Goal: Task Accomplishment & Management: Manage account settings

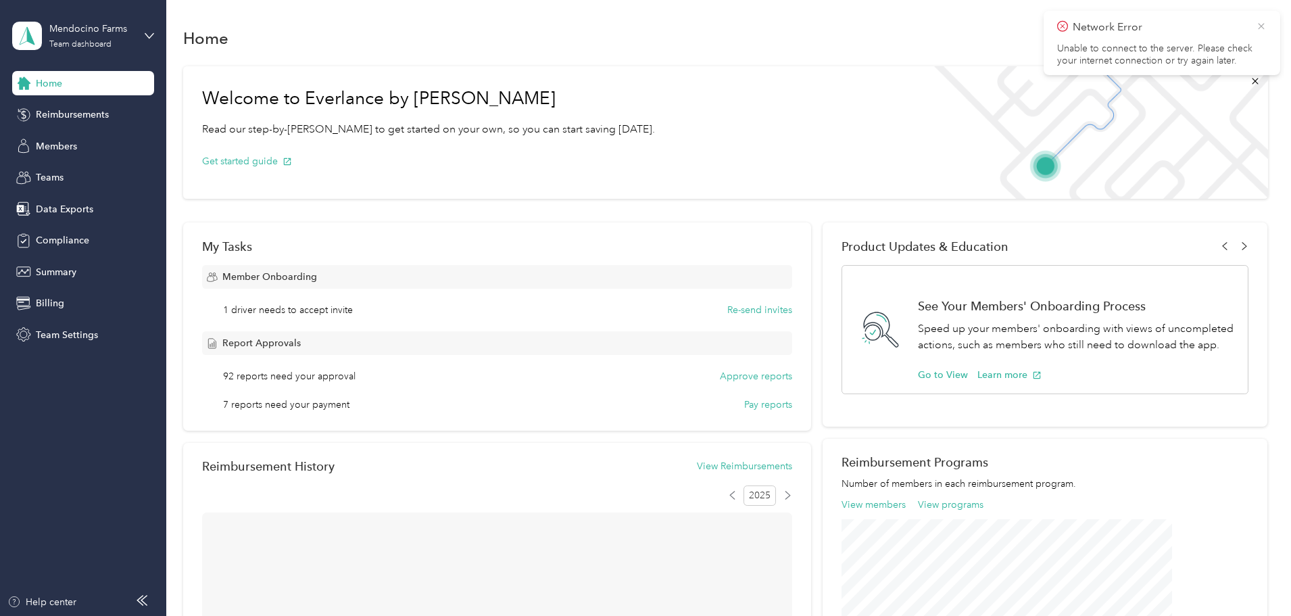
click at [1258, 29] on icon at bounding box center [1261, 26] width 11 height 12
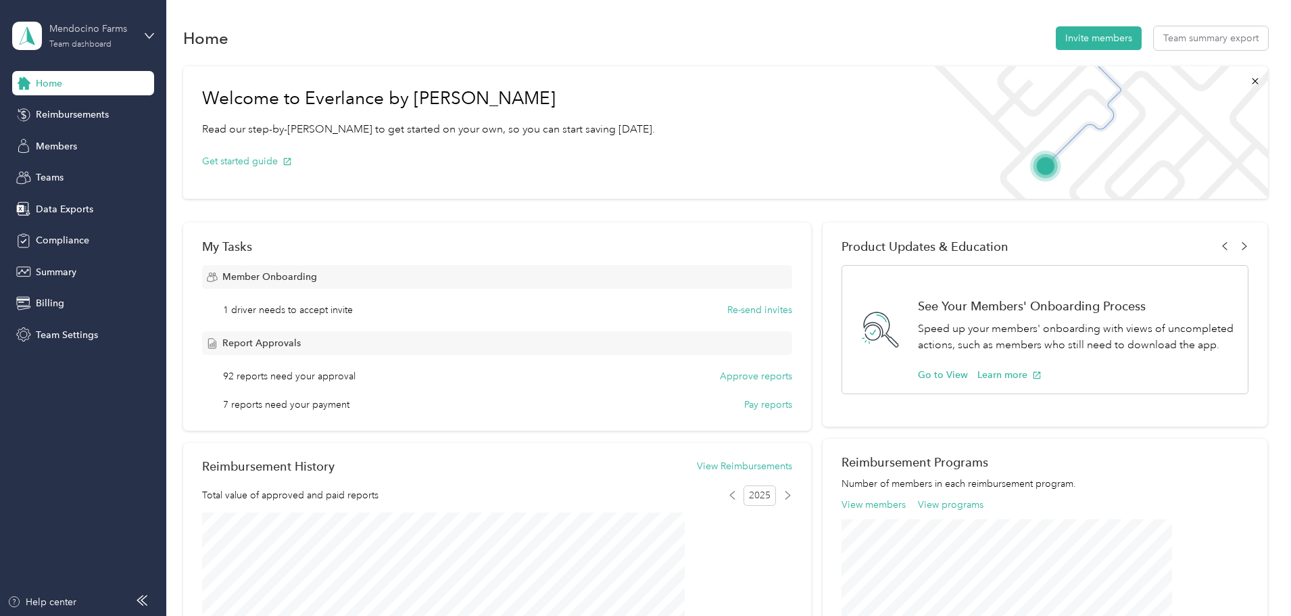
click at [129, 24] on div "Mendocino Farms" at bounding box center [91, 29] width 84 height 14
click at [115, 141] on div "Personal dashboard" at bounding box center [155, 142] width 266 height 24
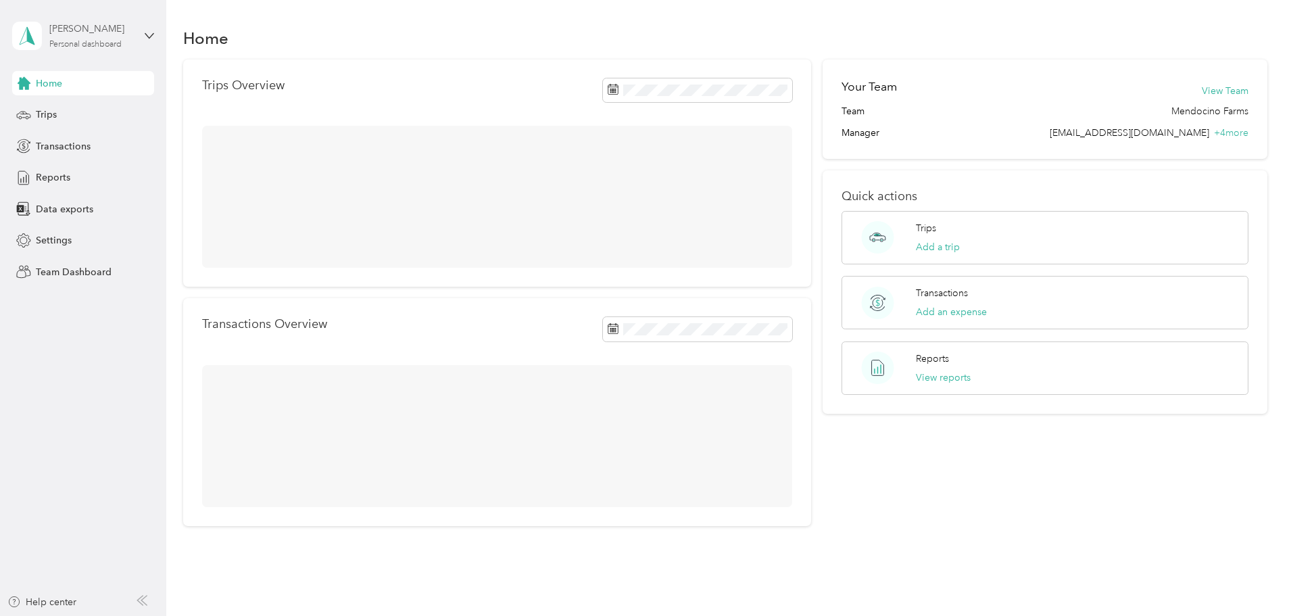
click at [131, 26] on div "[PERSON_NAME]" at bounding box center [91, 29] width 84 height 14
click at [130, 105] on div "Team dashboard" at bounding box center [155, 111] width 266 height 24
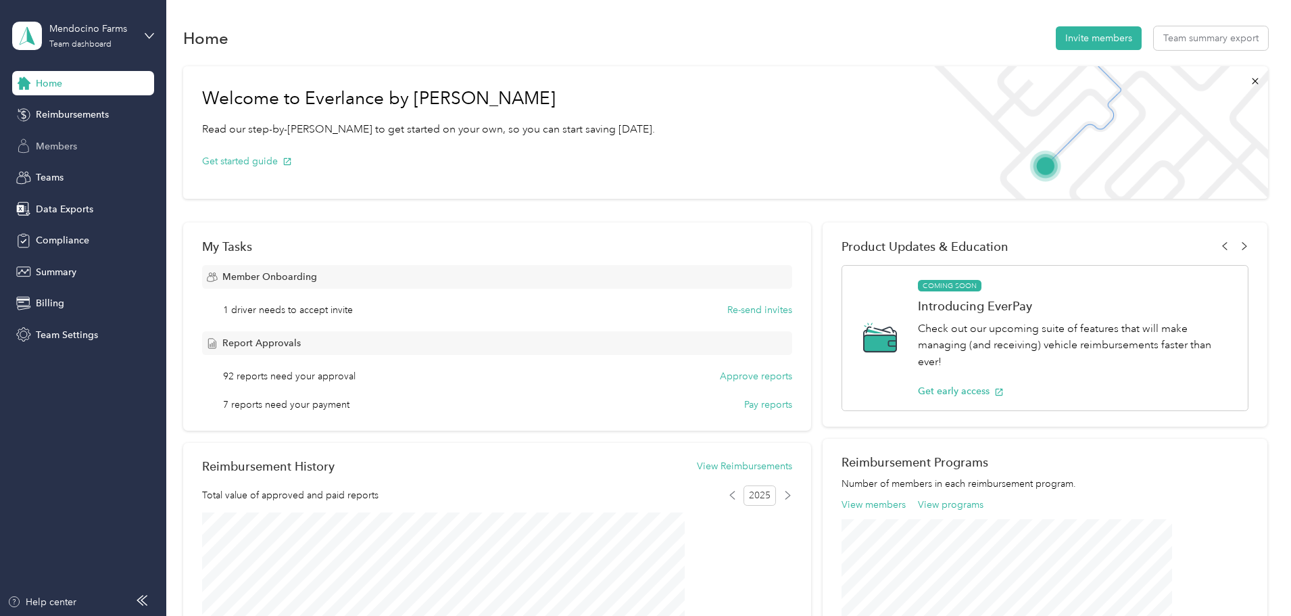
click at [68, 142] on span "Members" at bounding box center [56, 146] width 41 height 14
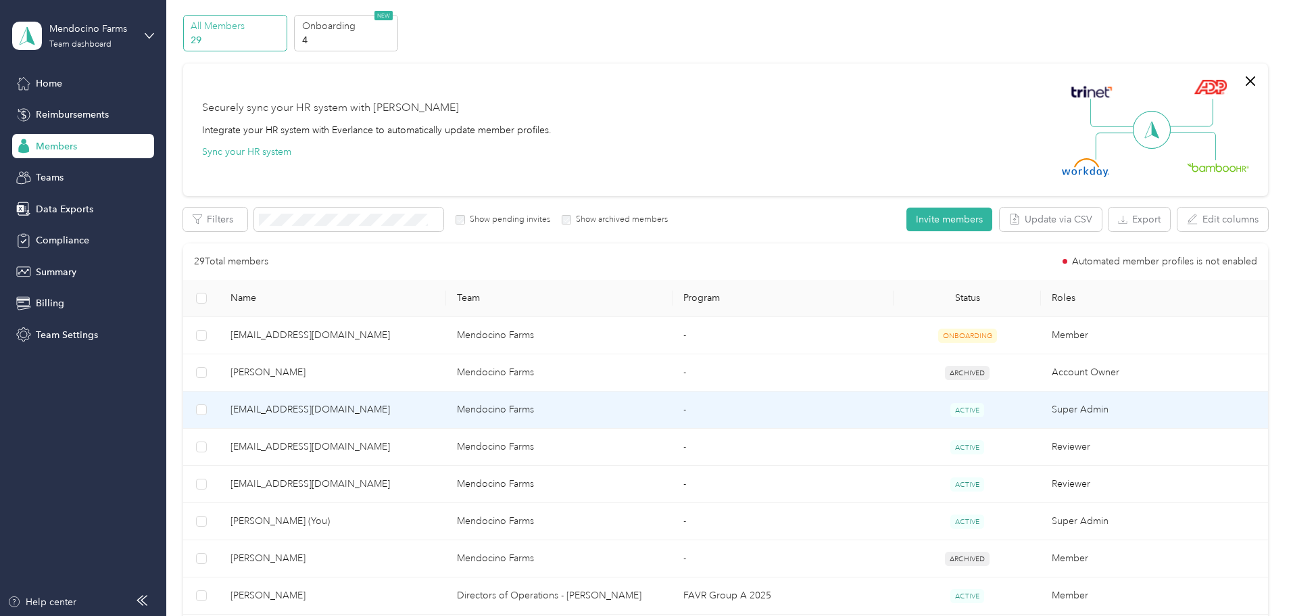
scroll to position [68, 0]
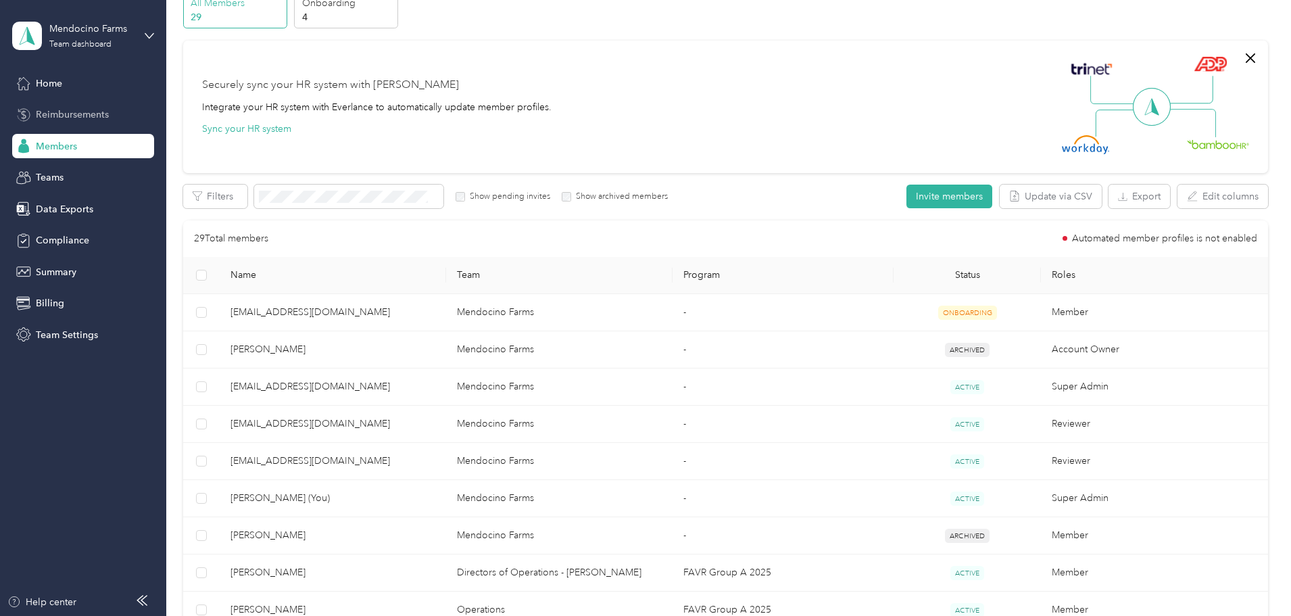
click at [118, 113] on div "Reimbursements" at bounding box center [83, 115] width 142 height 24
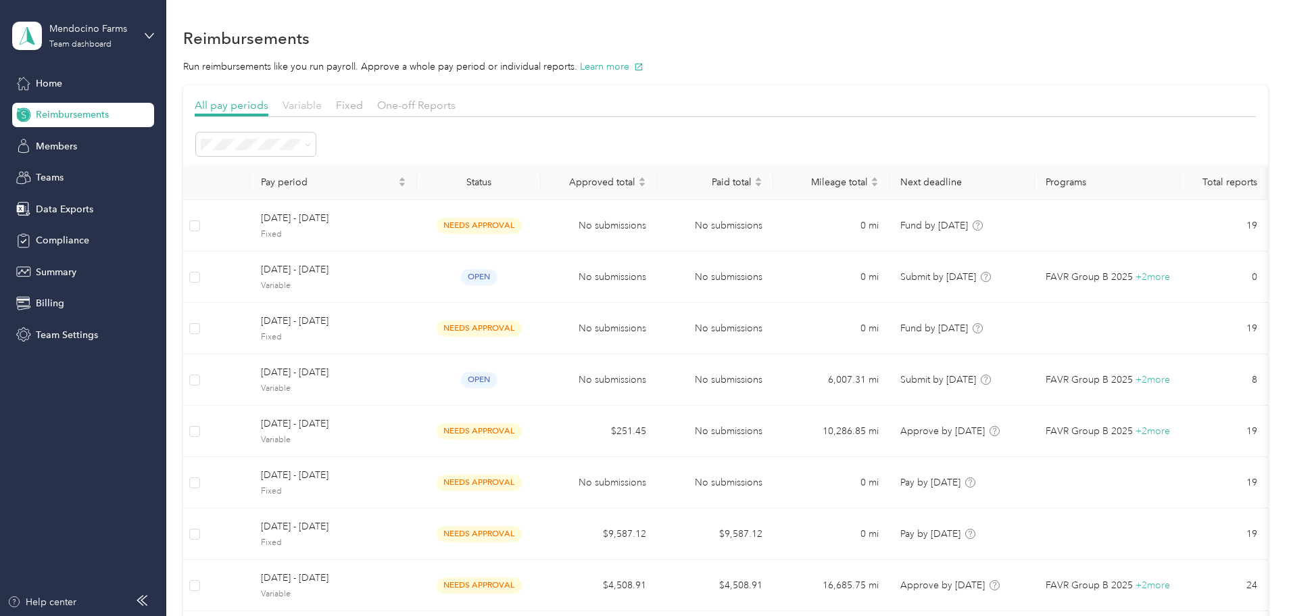
click at [322, 105] on span "Variable" at bounding box center [301, 105] width 39 height 13
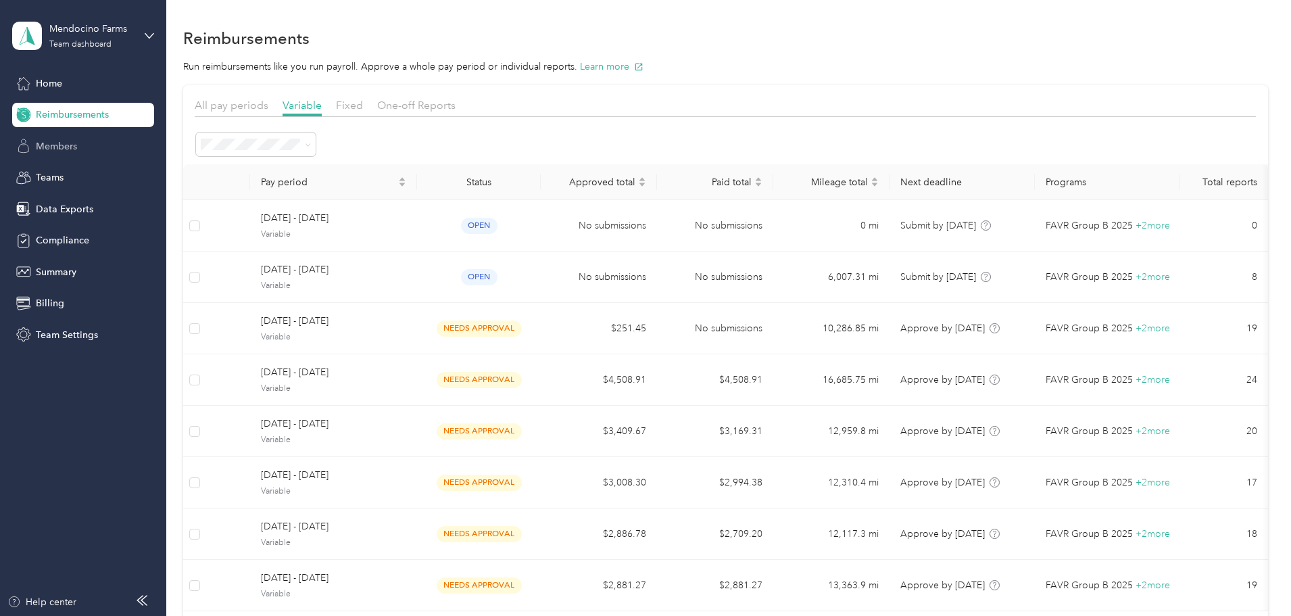
click at [82, 135] on div "Members" at bounding box center [83, 146] width 142 height 24
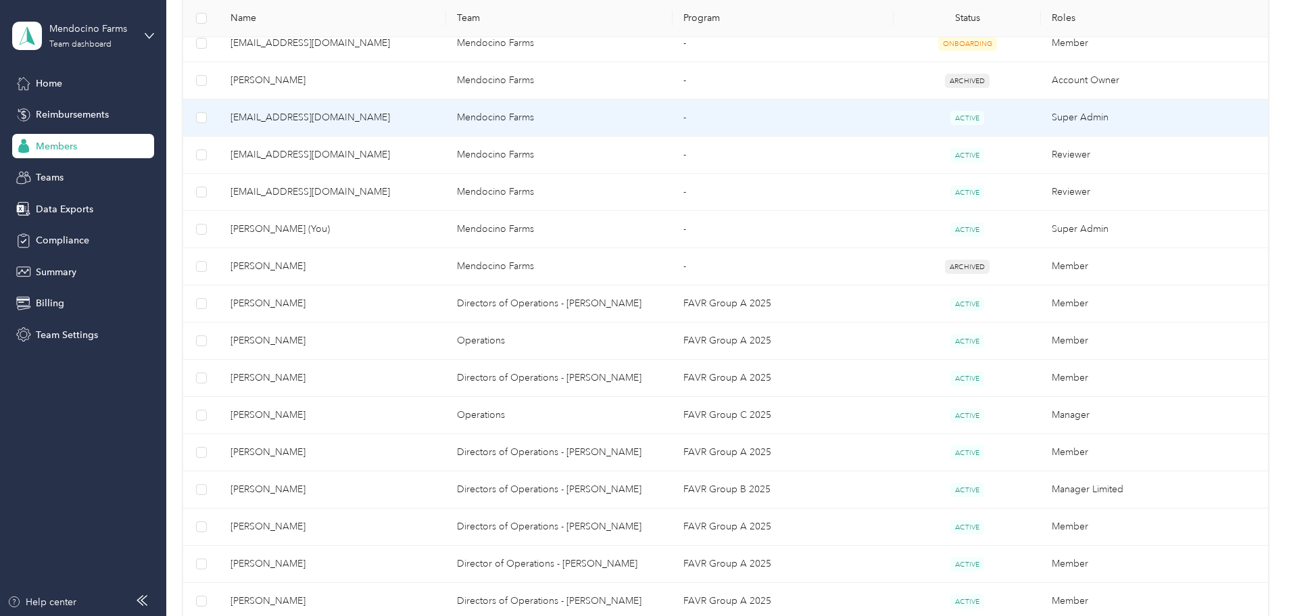
scroll to position [338, 0]
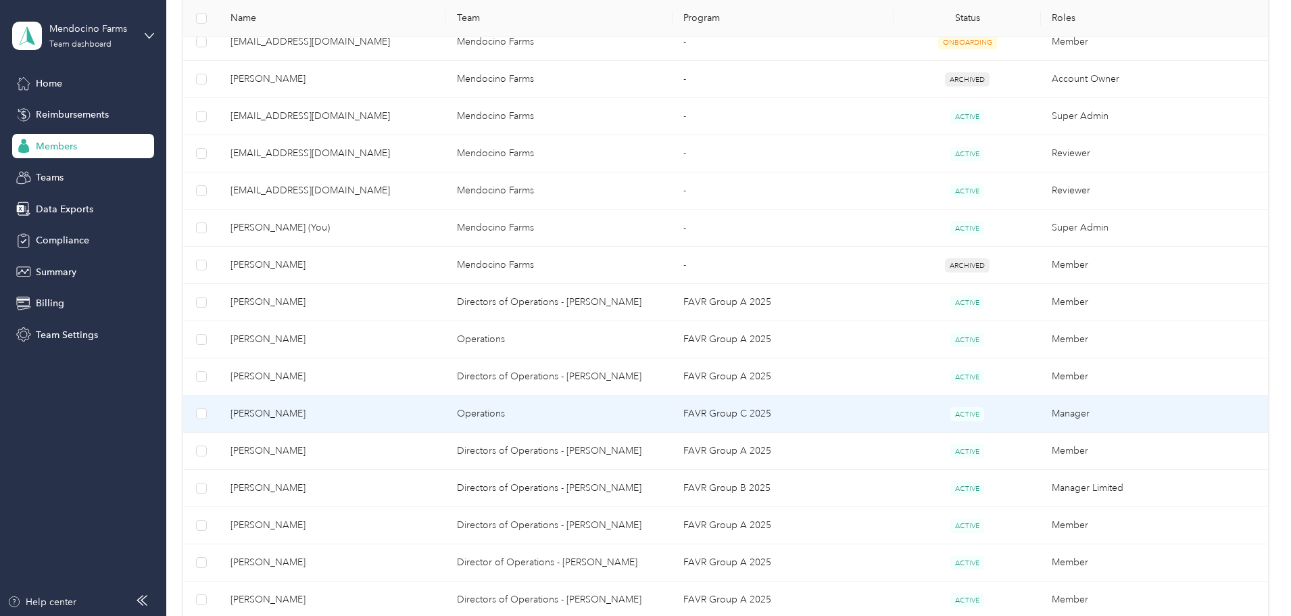
click at [363, 415] on span "[PERSON_NAME]" at bounding box center [332, 413] width 205 height 15
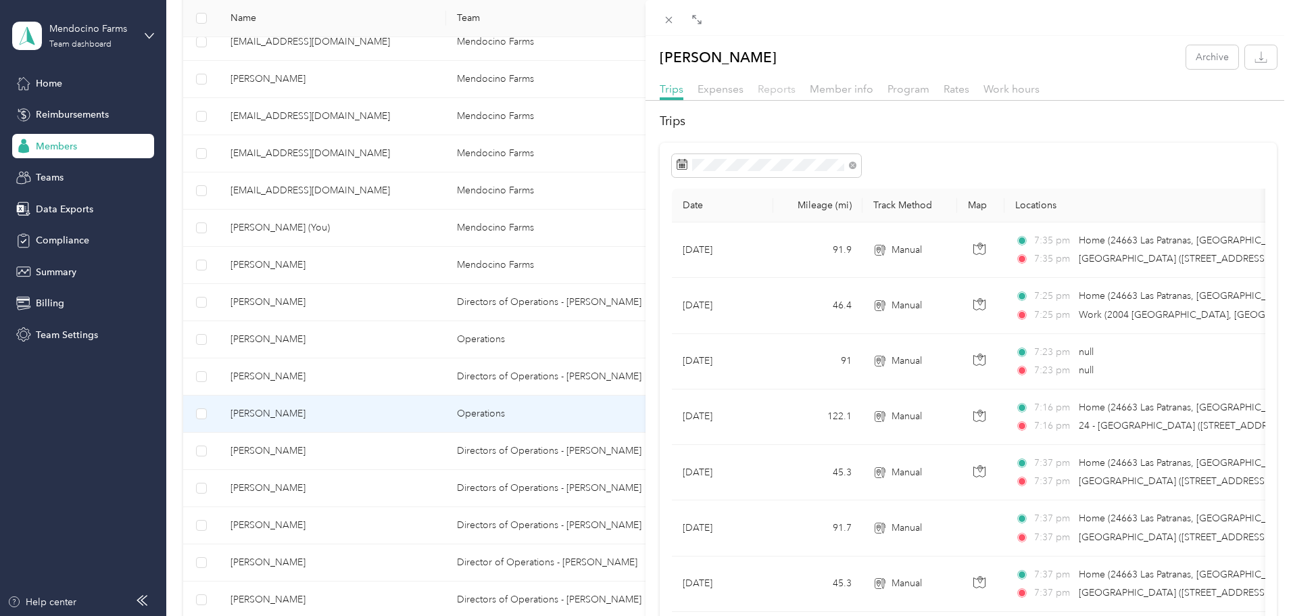
click at [770, 87] on span "Reports" at bounding box center [777, 88] width 38 height 13
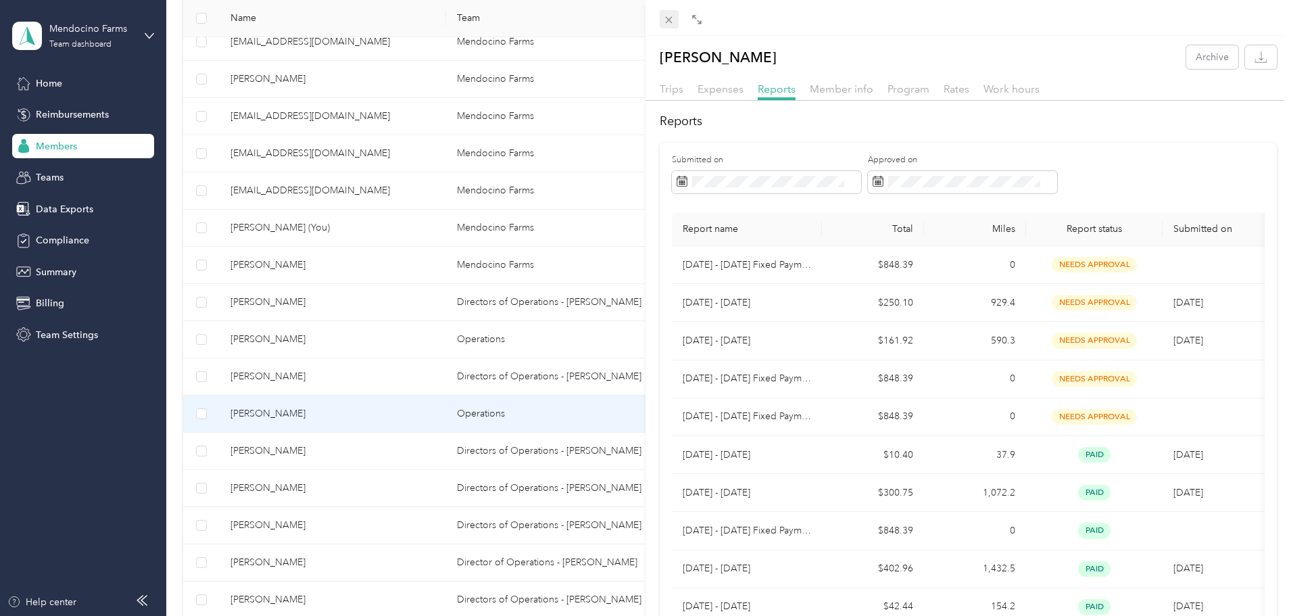
click at [666, 21] on icon at bounding box center [668, 19] width 11 height 11
